Goal: Obtain resource: Obtain resource

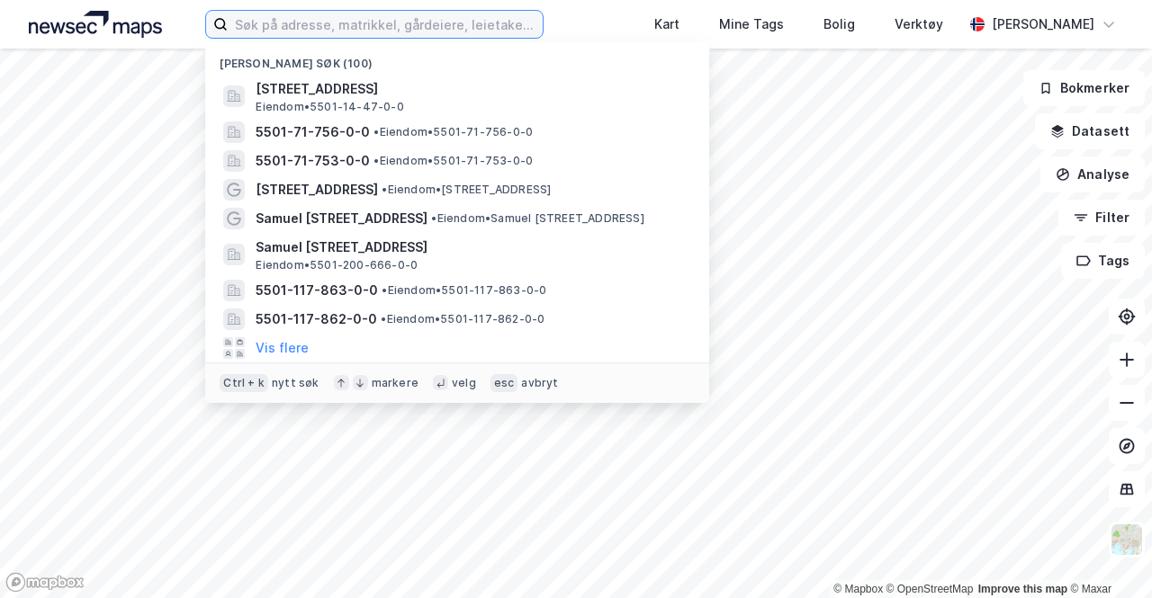
click at [498, 22] on input at bounding box center [385, 24] width 315 height 27
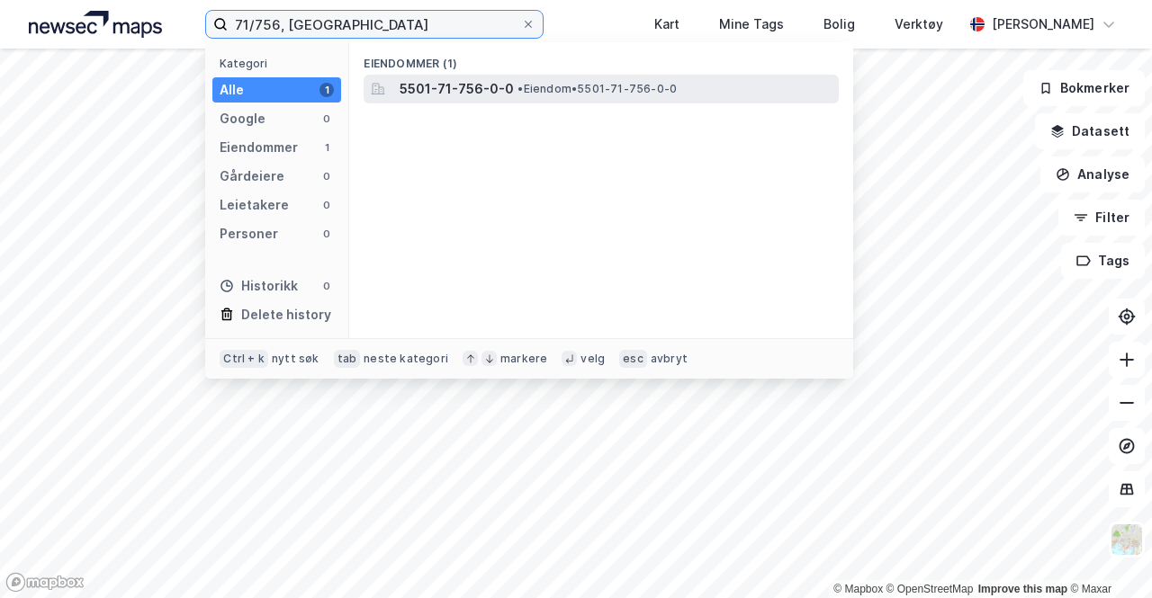
type input "71/756, [GEOGRAPHIC_DATA]"
click at [456, 85] on span "5501-71-756-0-0" at bounding box center [457, 89] width 114 height 22
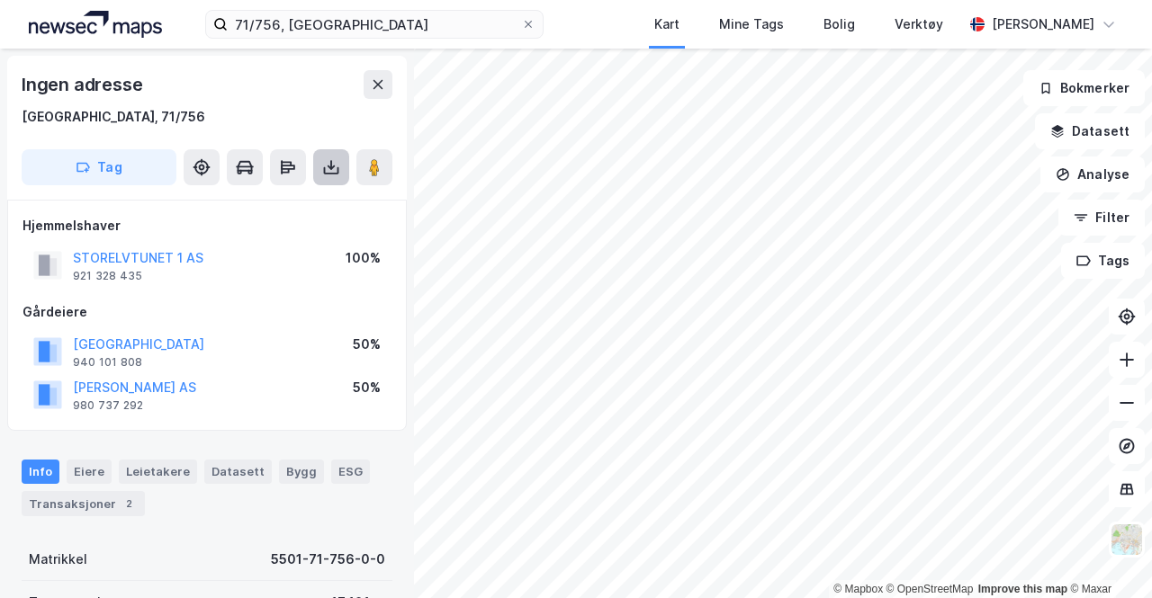
click at [328, 175] on icon at bounding box center [331, 167] width 18 height 18
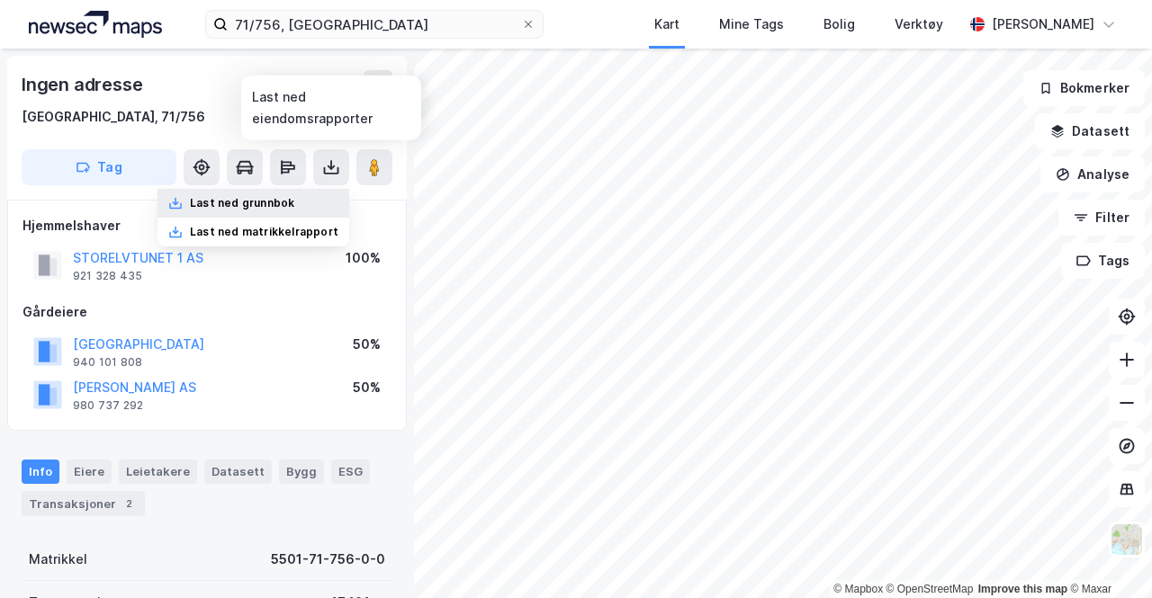
click at [304, 201] on div "Last ned grunnbok" at bounding box center [253, 203] width 192 height 29
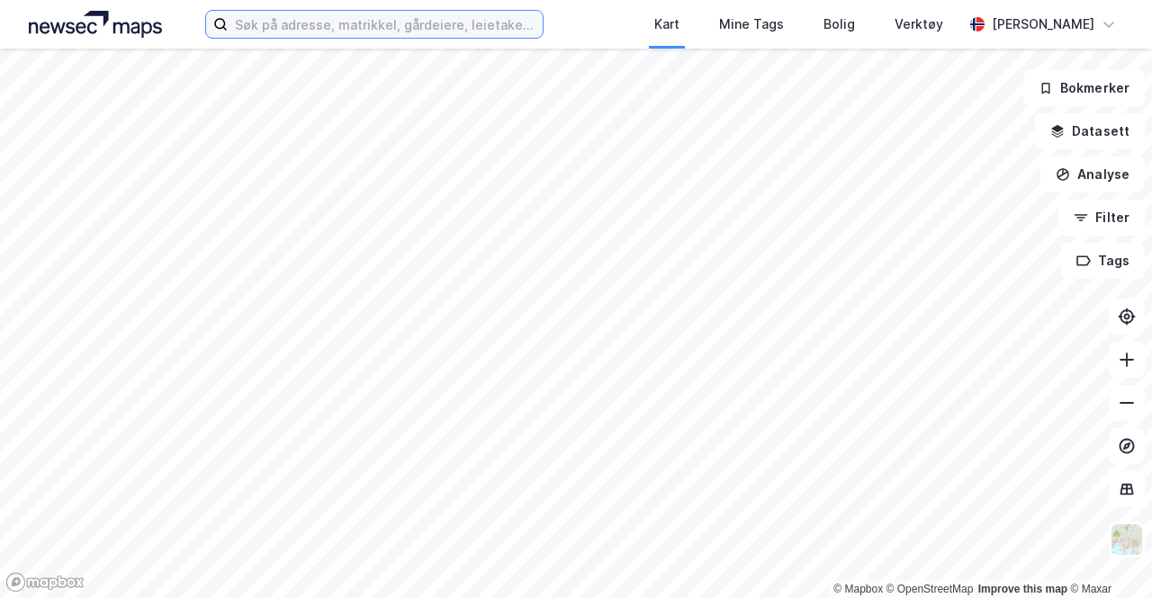
click at [423, 17] on input at bounding box center [385, 24] width 315 height 27
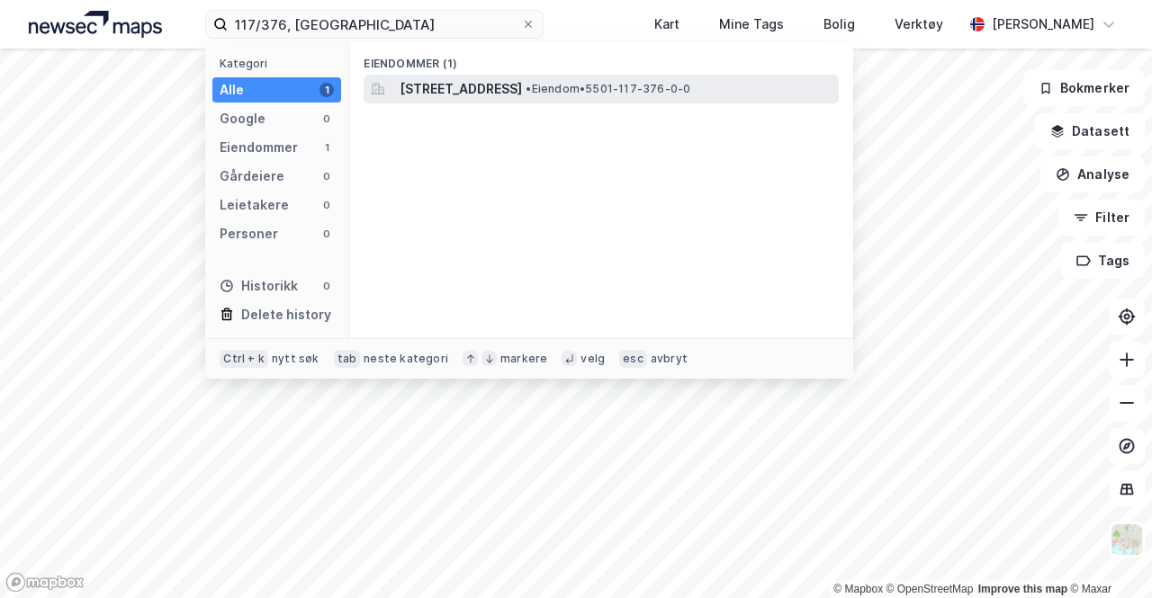
click at [522, 94] on span "Lerkevegen 4, 9015, TROMSØ, TROMSØ" at bounding box center [461, 89] width 122 height 22
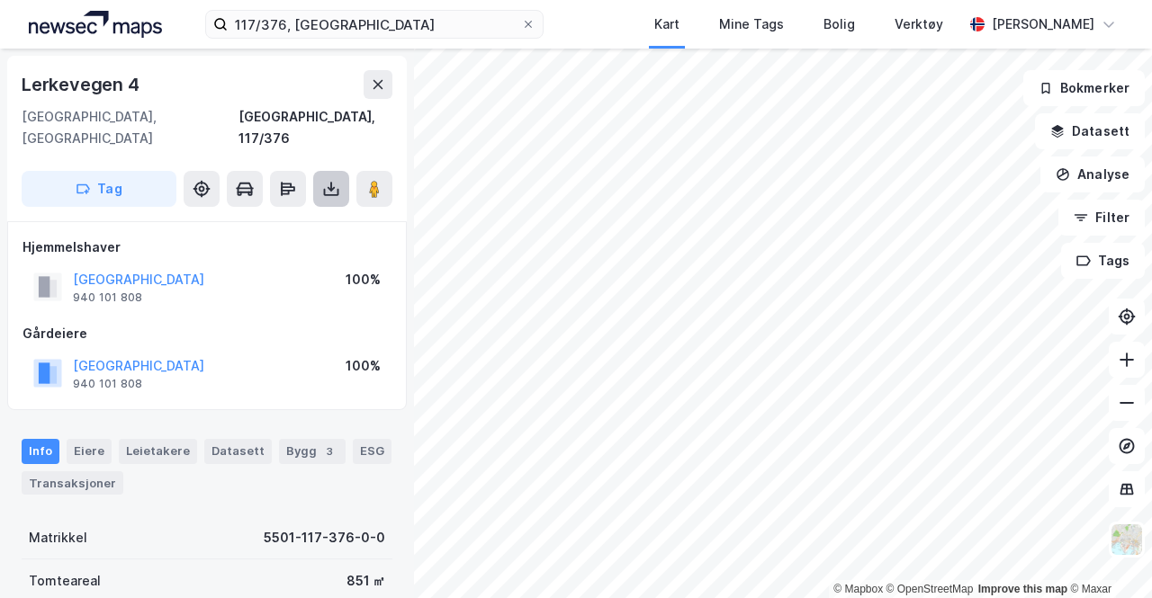
click at [329, 180] on icon at bounding box center [331, 189] width 18 height 18
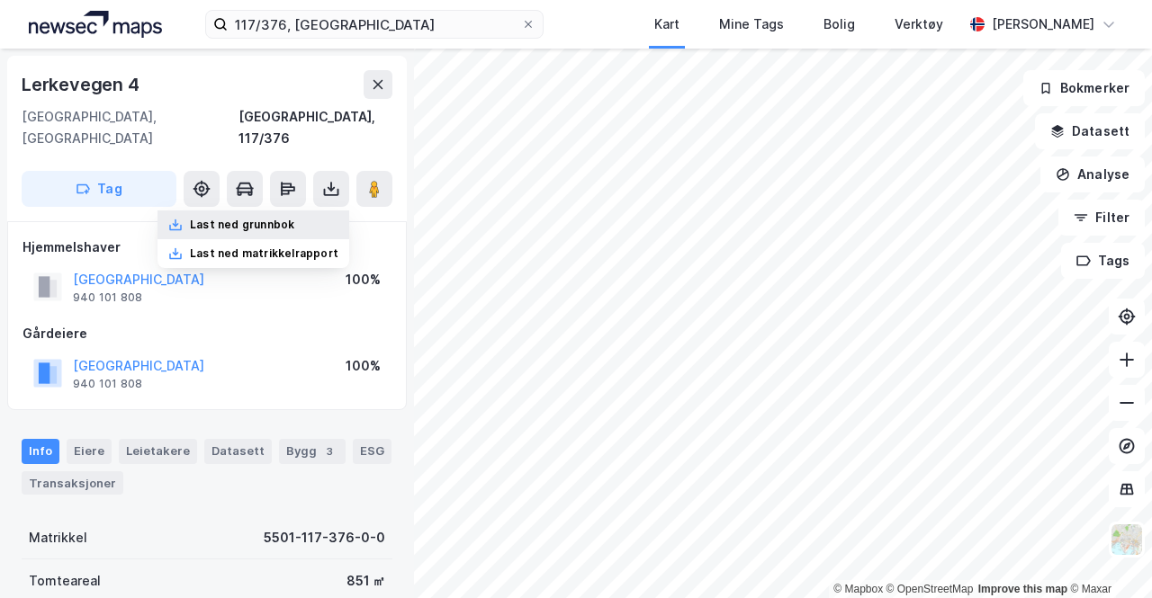
click at [300, 211] on div "Last ned grunnbok" at bounding box center [253, 225] width 192 height 29
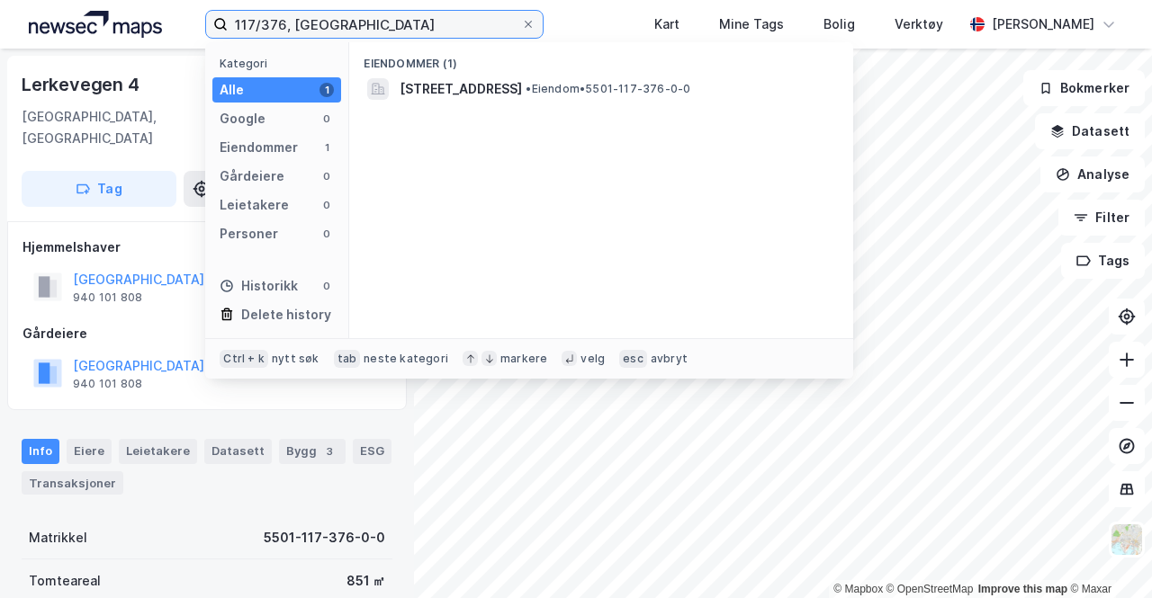
click at [288, 22] on input "117/376, tromsø" at bounding box center [374, 24] width 293 height 27
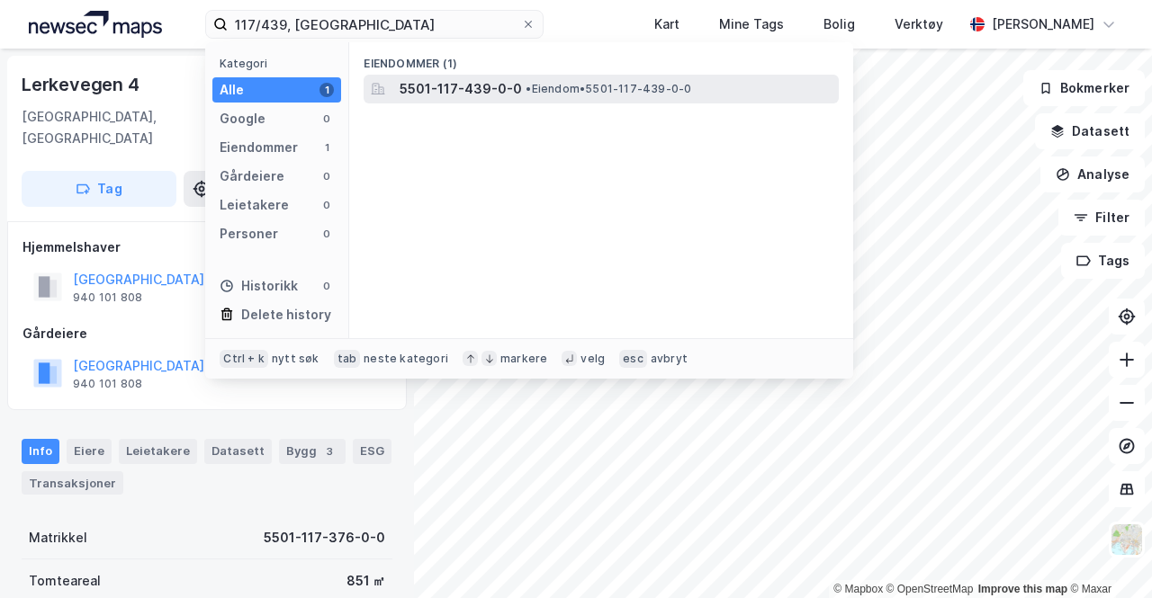
click at [433, 85] on span "5501-117-439-0-0" at bounding box center [461, 89] width 122 height 22
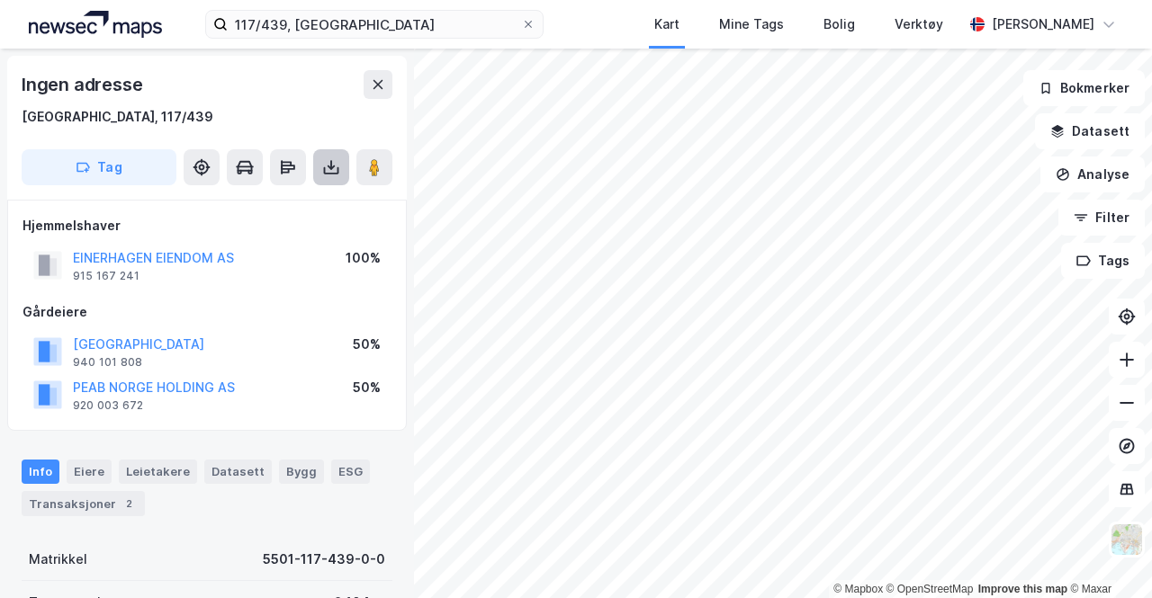
click at [337, 165] on icon at bounding box center [331, 167] width 18 height 18
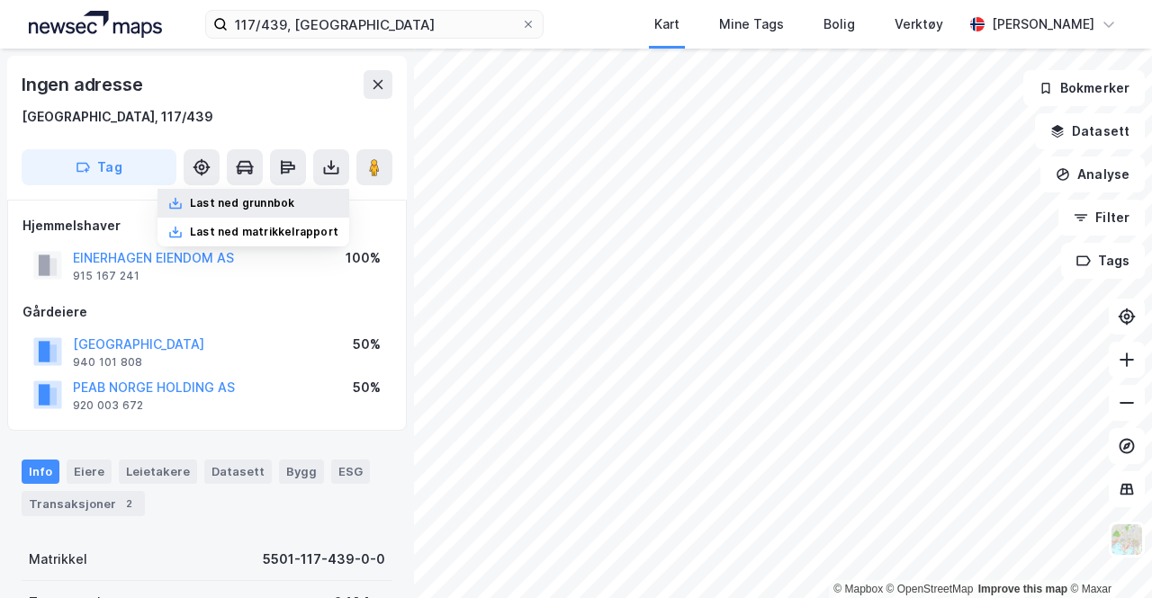
click at [307, 199] on div "Last ned grunnbok" at bounding box center [253, 203] width 192 height 29
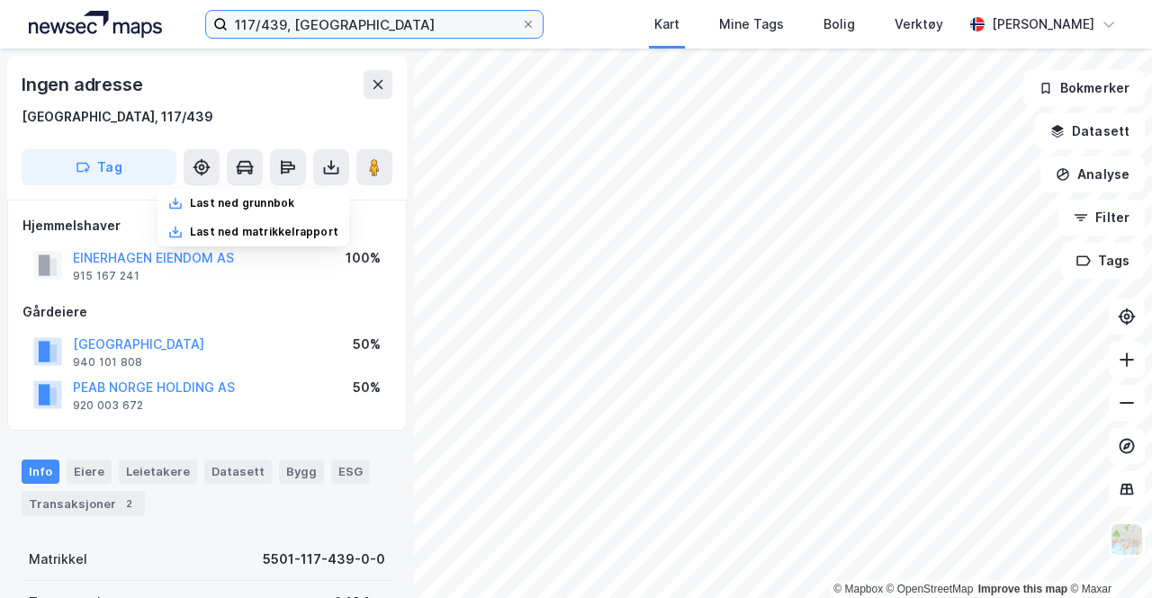
click at [284, 22] on input "117/439, tromsø" at bounding box center [374, 24] width 293 height 27
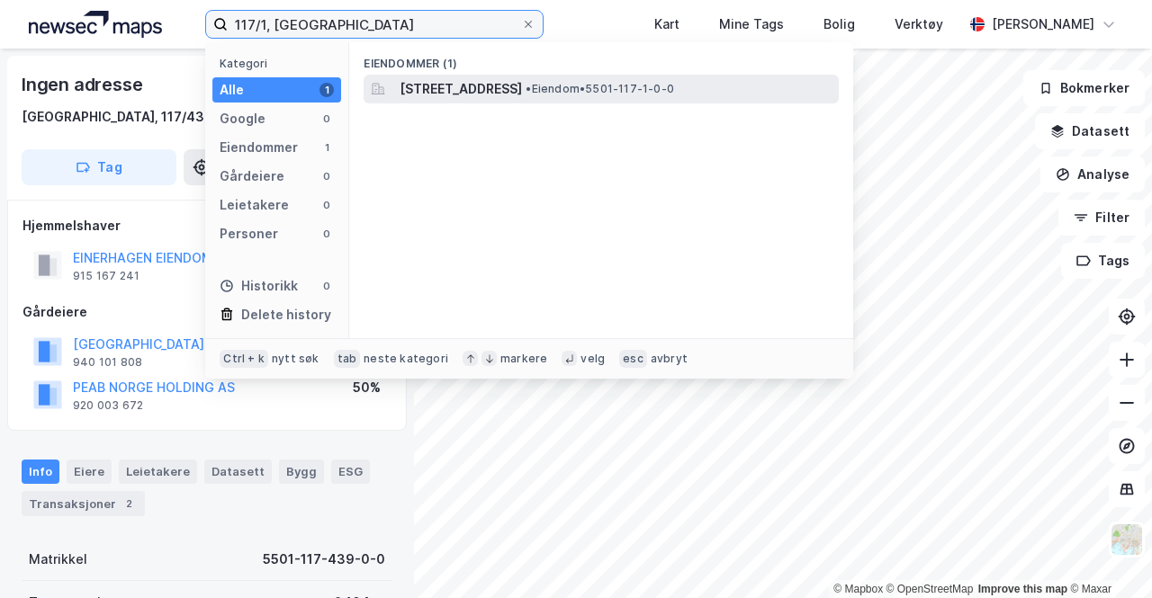
type input "117/1, tromsø"
click at [468, 90] on span "Lerkevegen 2, 9015, TROMSØ, TROMSØ" at bounding box center [461, 89] width 122 height 22
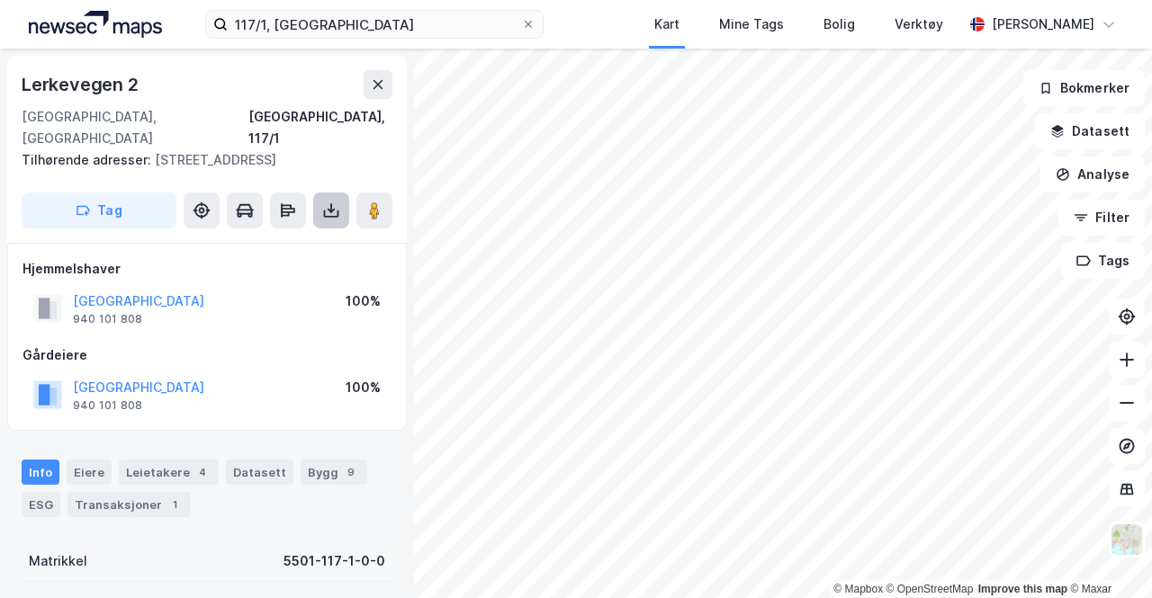
click at [328, 222] on button at bounding box center [331, 211] width 36 height 36
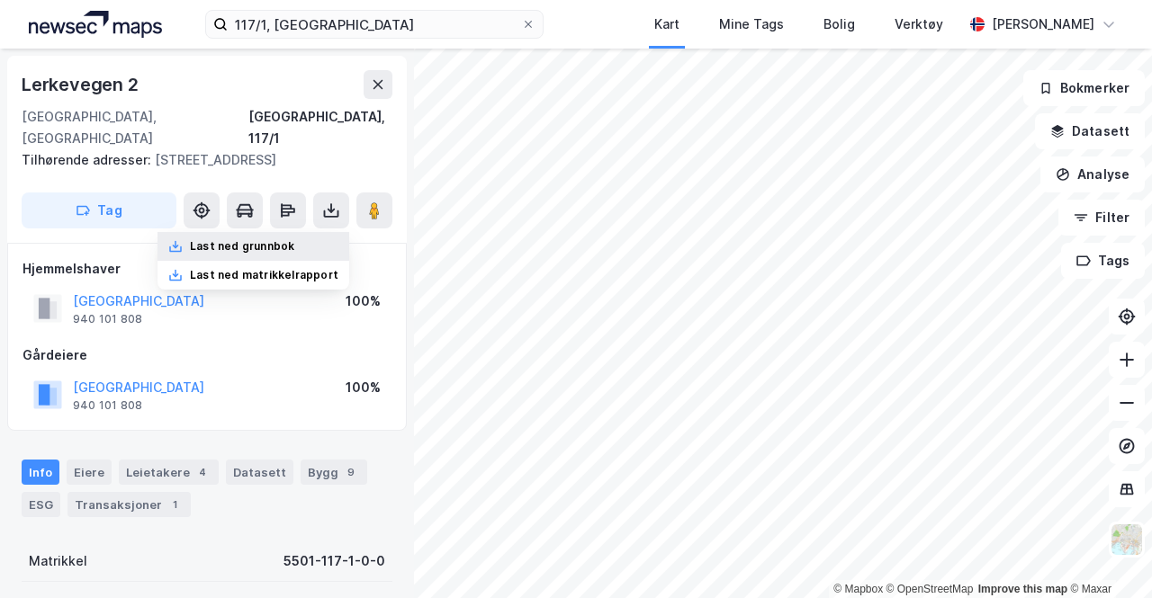
click at [301, 258] on div "Last ned grunnbok" at bounding box center [253, 246] width 192 height 29
